Goal: Task Accomplishment & Management: Manage account settings

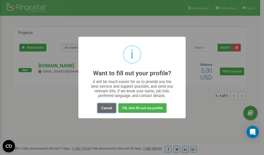
click at [109, 106] on button "Cancel" at bounding box center [107, 108] width 19 height 10
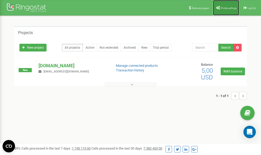
click at [223, 7] on span "Profile settings" at bounding box center [228, 8] width 16 height 3
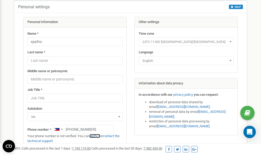
click at [96, 136] on link "verify it" at bounding box center [94, 136] width 11 height 4
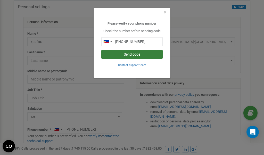
click at [127, 53] on button "Send code" at bounding box center [131, 54] width 61 height 9
